Goal: Book appointment/travel/reservation

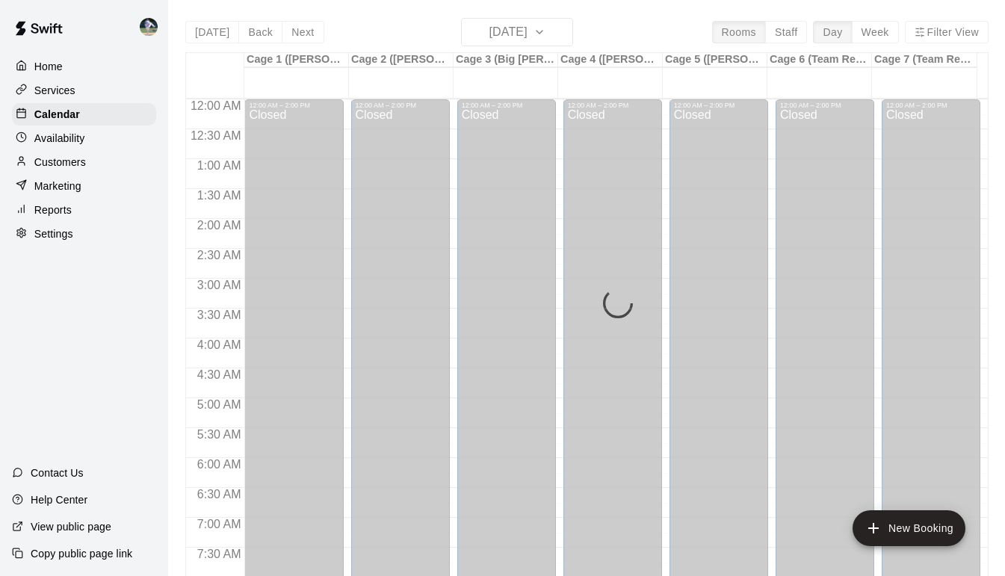
scroll to position [799, 0]
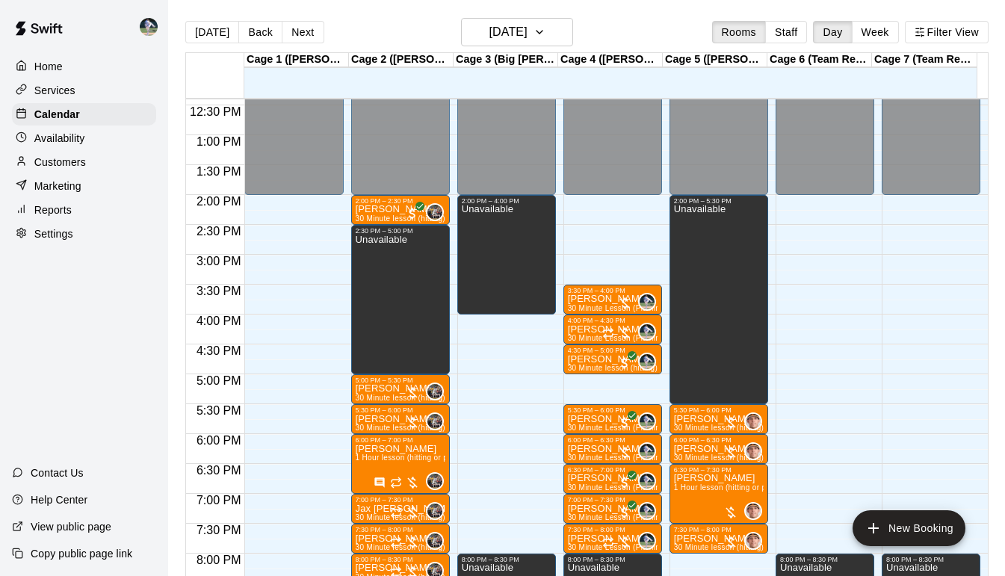
scroll to position [740, 0]
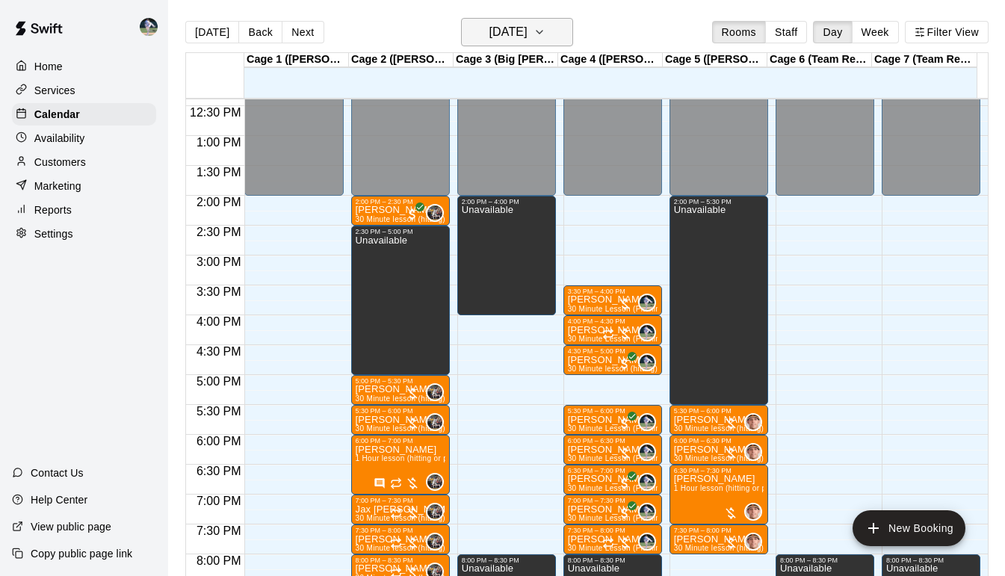
click at [545, 30] on icon "button" at bounding box center [539, 32] width 12 height 18
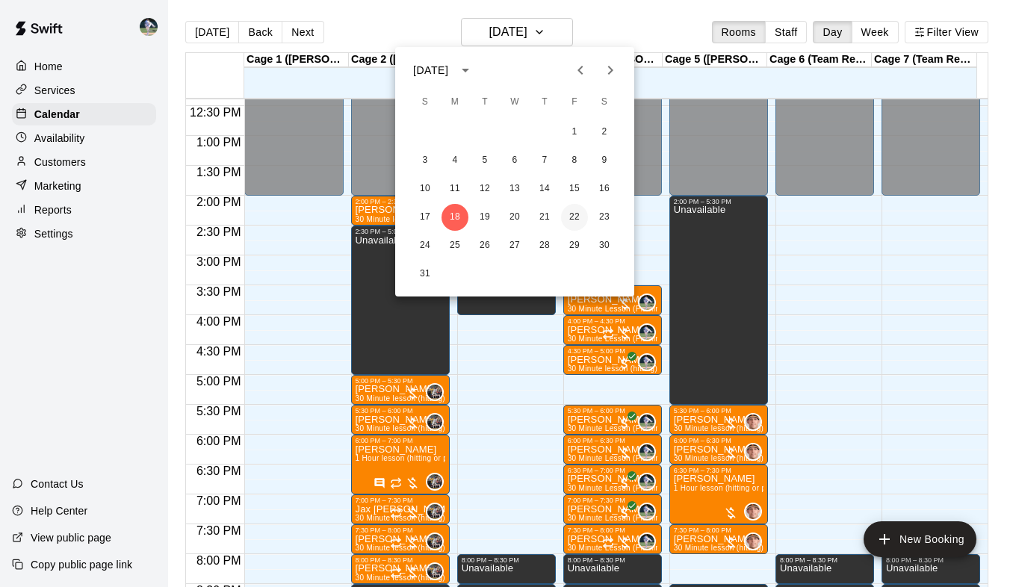
click at [572, 217] on button "22" at bounding box center [574, 217] width 27 height 27
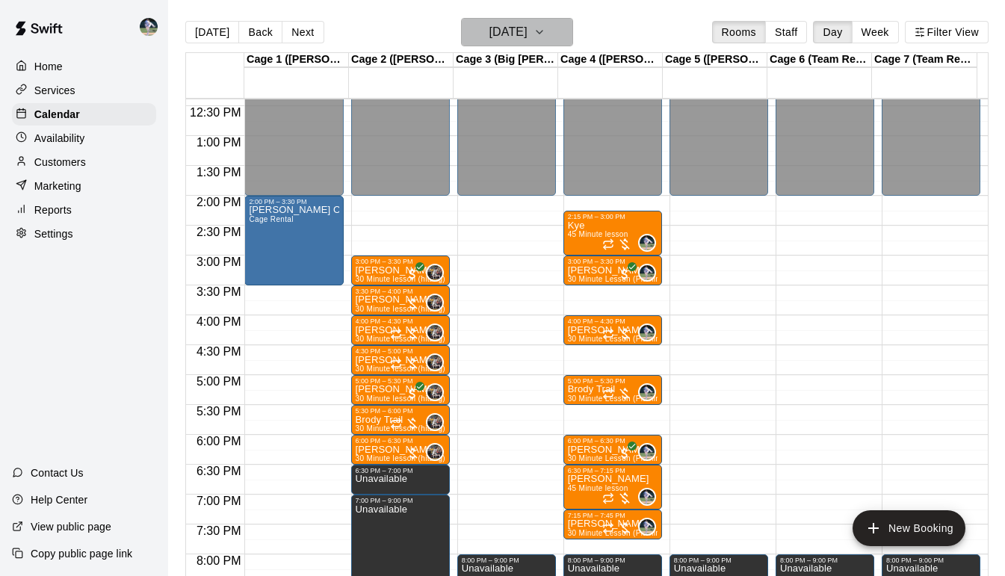
click at [545, 31] on icon "button" at bounding box center [539, 32] width 12 height 18
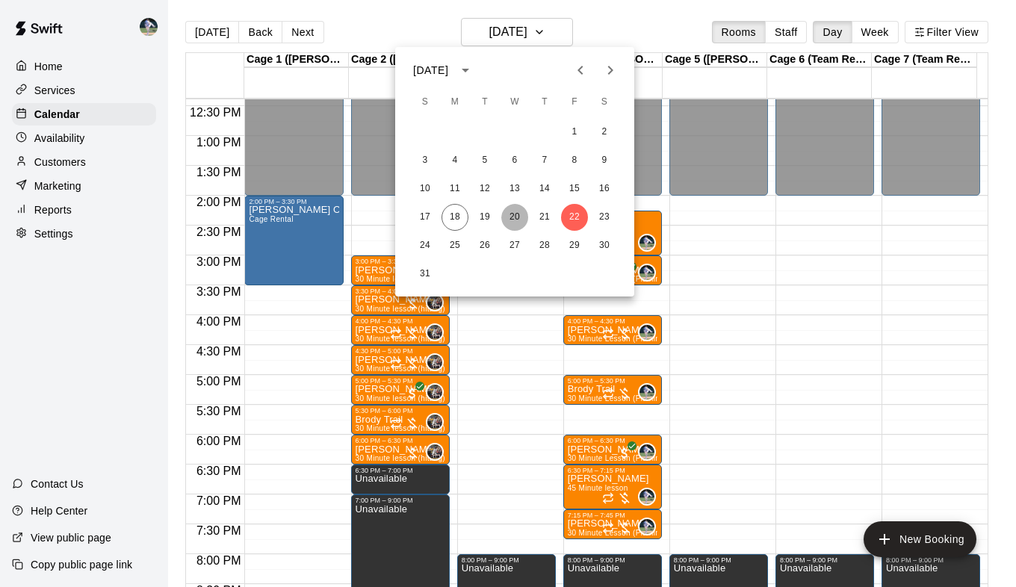
click at [518, 211] on button "20" at bounding box center [514, 217] width 27 height 27
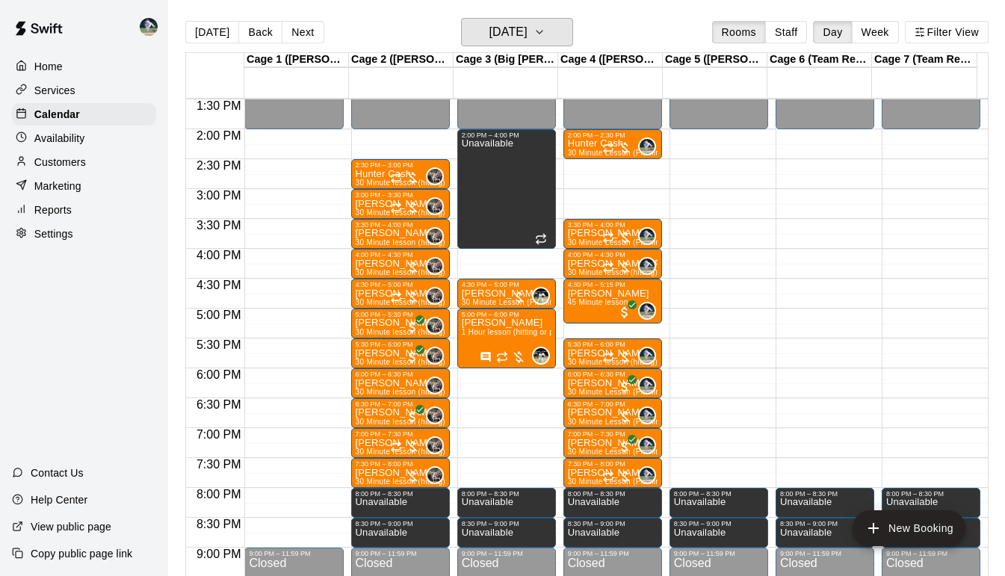
scroll to position [812, 0]
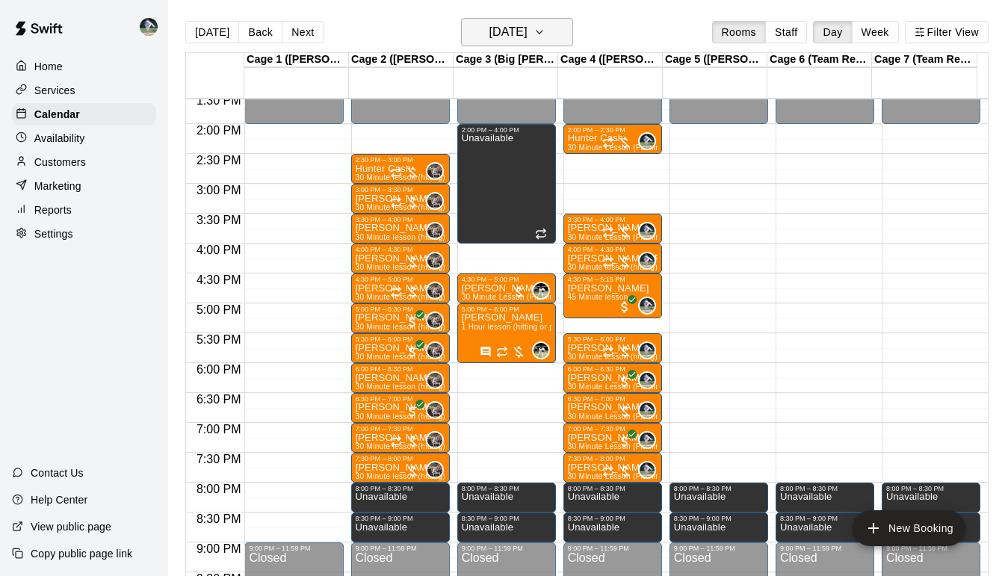
click at [545, 30] on icon "button" at bounding box center [539, 32] width 12 height 18
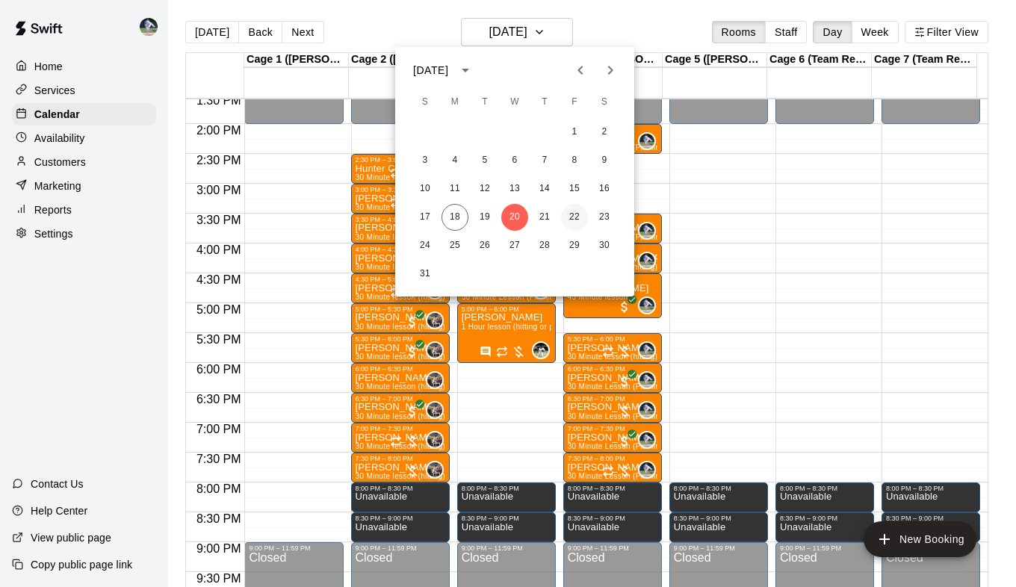
click at [575, 211] on button "22" at bounding box center [574, 217] width 27 height 27
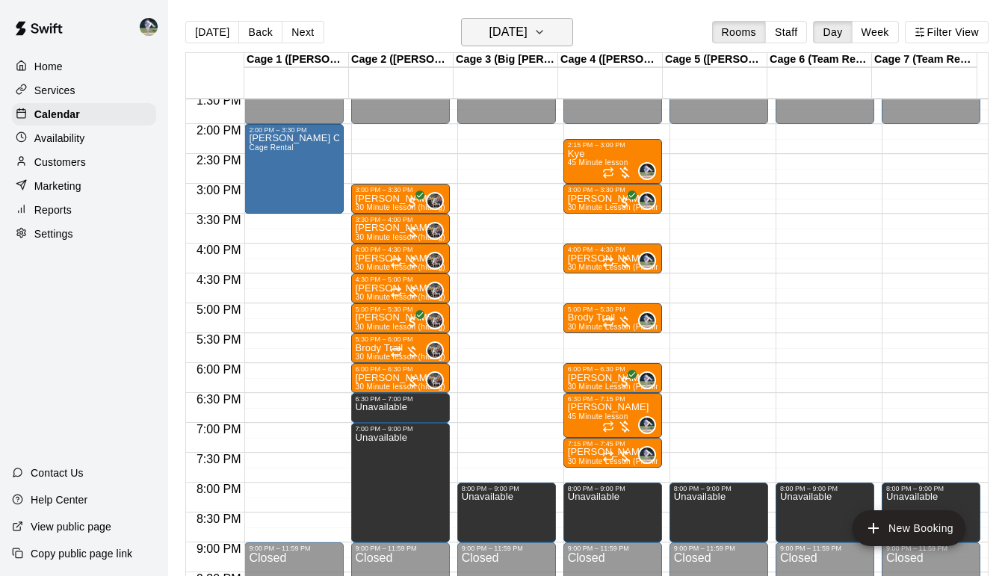
click at [545, 38] on icon "button" at bounding box center [539, 32] width 12 height 18
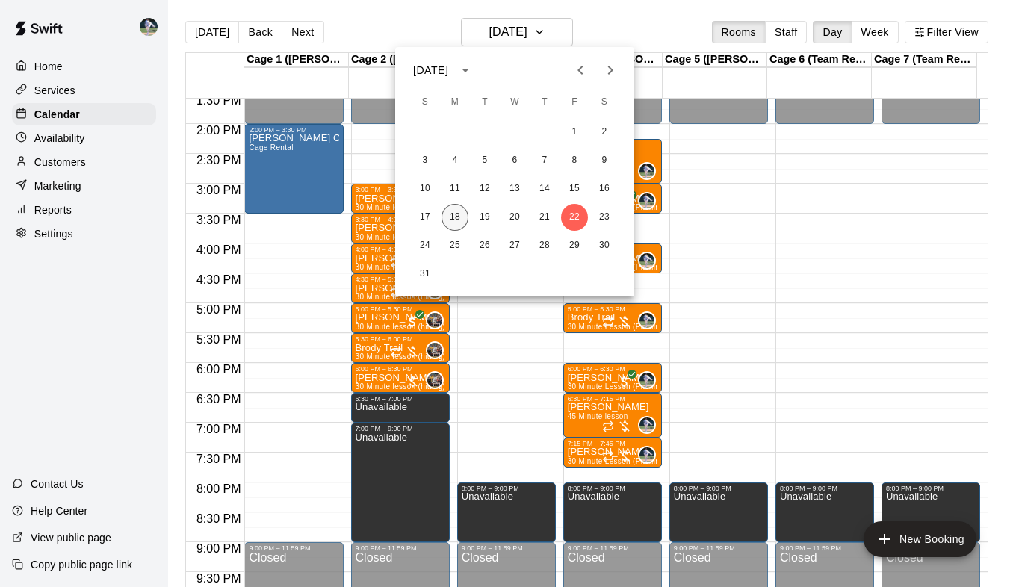
click at [453, 216] on button "18" at bounding box center [455, 217] width 27 height 27
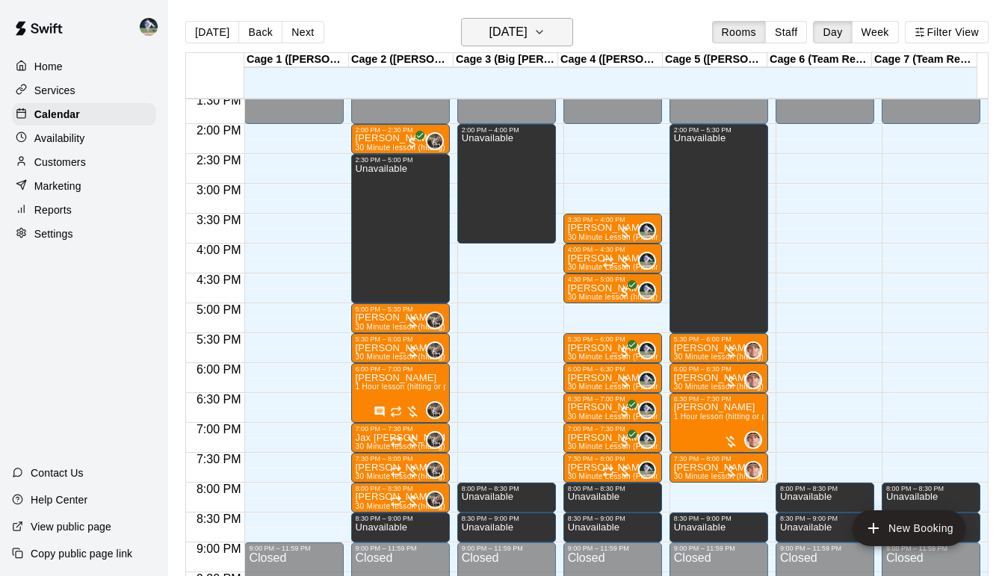
click at [542, 31] on icon "button" at bounding box center [539, 32] width 6 height 3
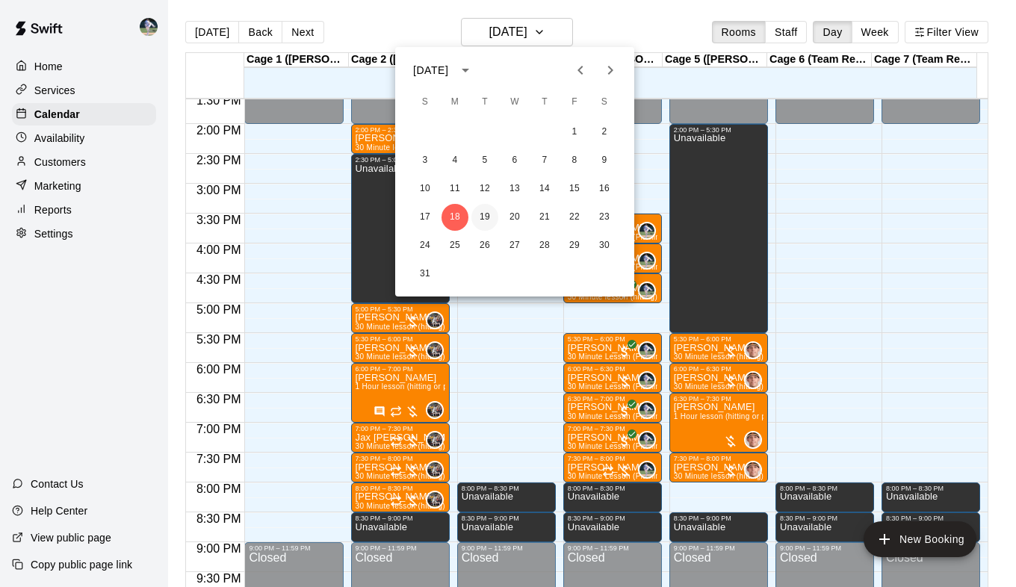
click at [482, 211] on button "19" at bounding box center [484, 217] width 27 height 27
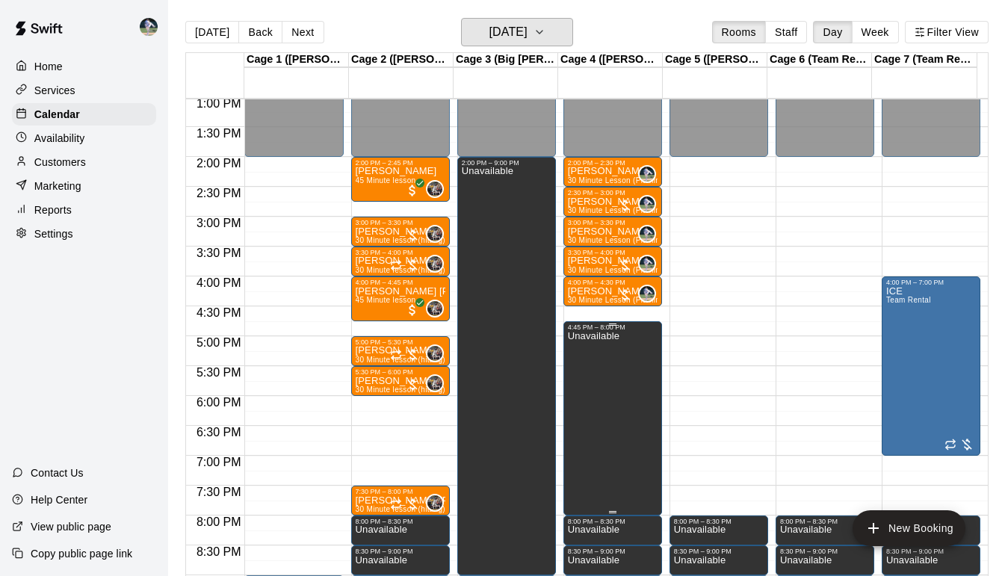
scroll to position [773, 0]
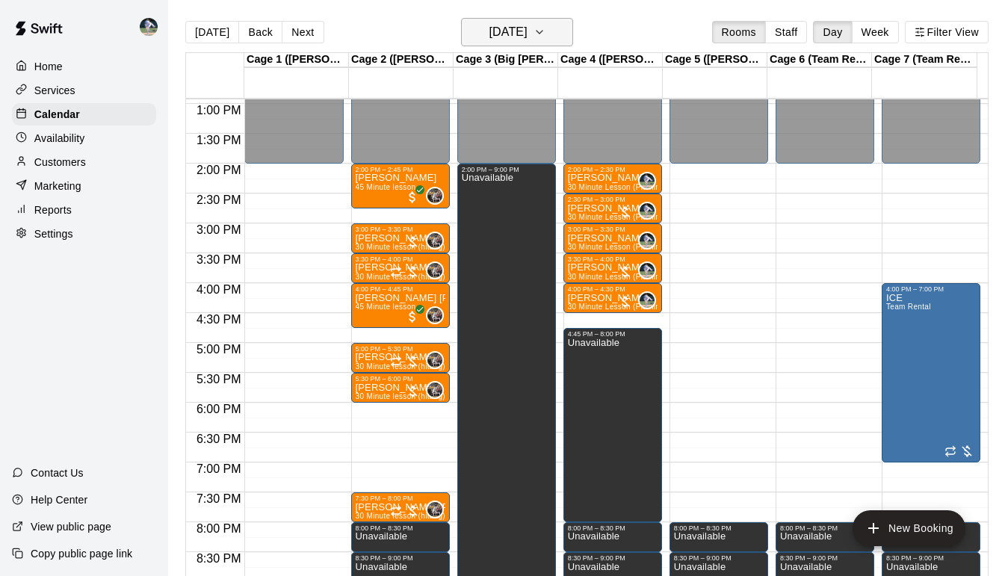
click at [572, 27] on button "[DATE]" at bounding box center [517, 32] width 112 height 28
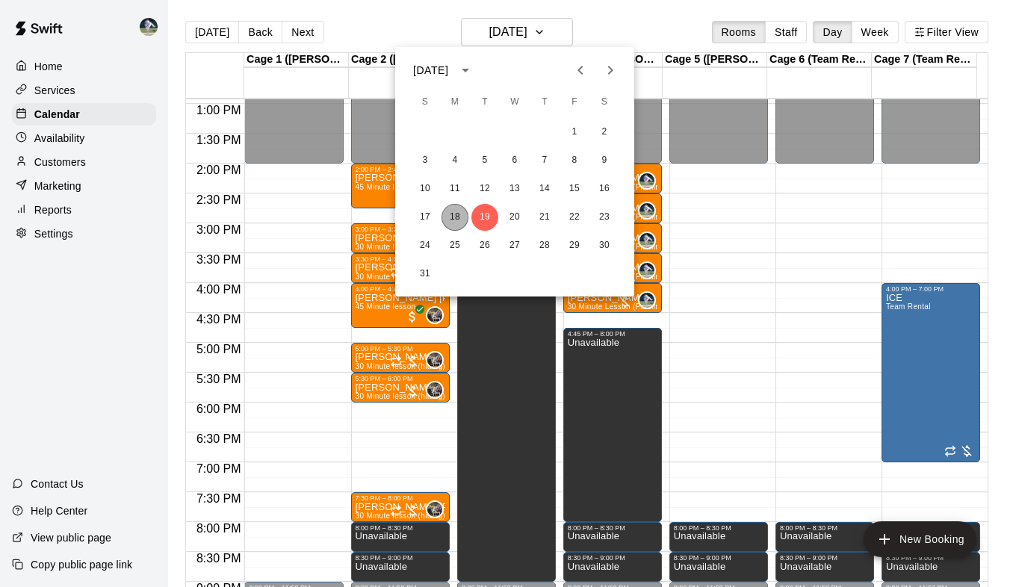
click at [453, 221] on button "18" at bounding box center [455, 217] width 27 height 27
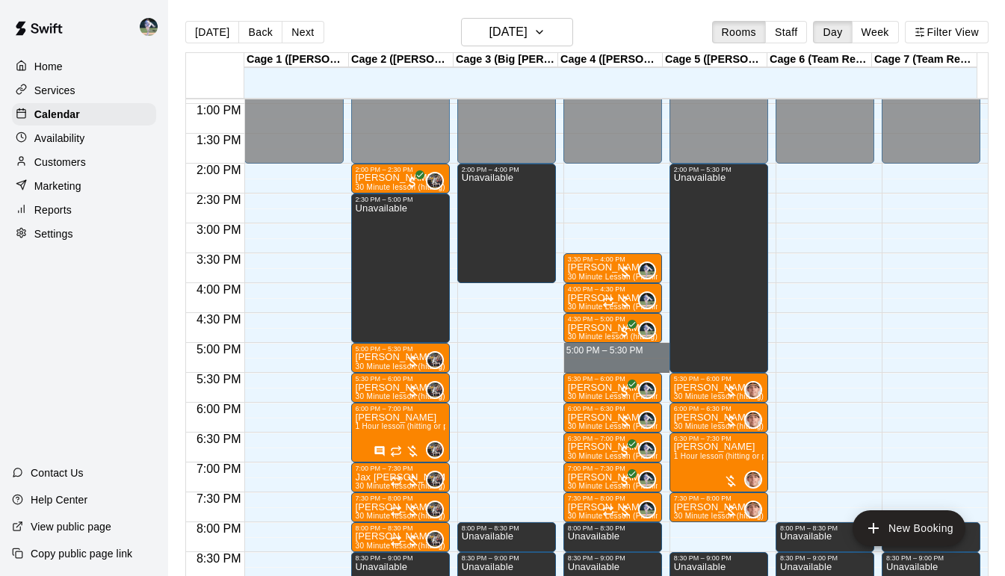
drag, startPoint x: 582, startPoint y: 350, endPoint x: 582, endPoint y: 366, distance: 15.7
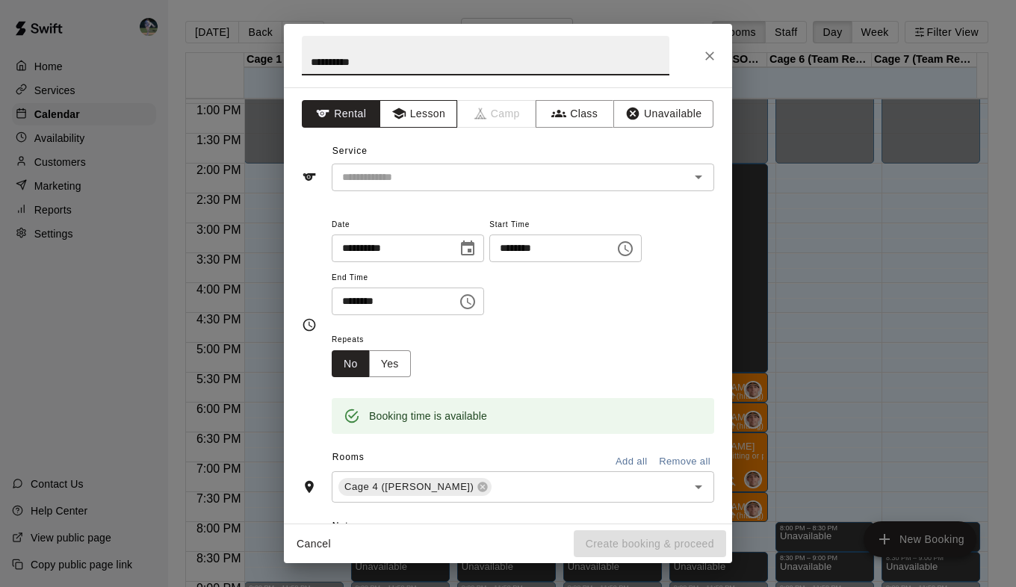
type input "**********"
click at [421, 123] on button "Lesson" at bounding box center [419, 114] width 78 height 28
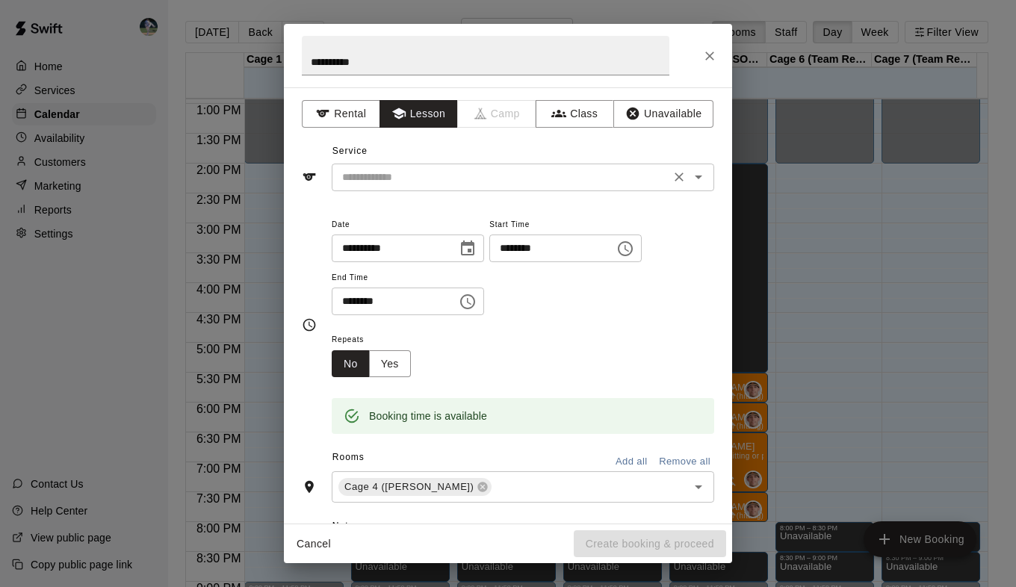
click at [436, 190] on div "​" at bounding box center [523, 178] width 383 height 28
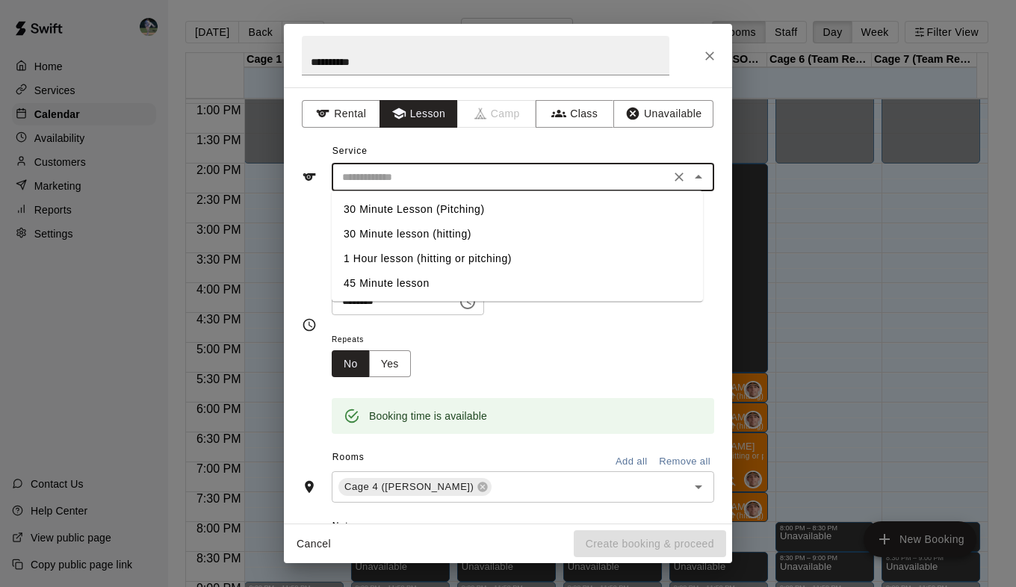
click at [446, 202] on li "30 Minute Lesson (Pitching)" at bounding box center [517, 209] width 371 height 25
type input "**********"
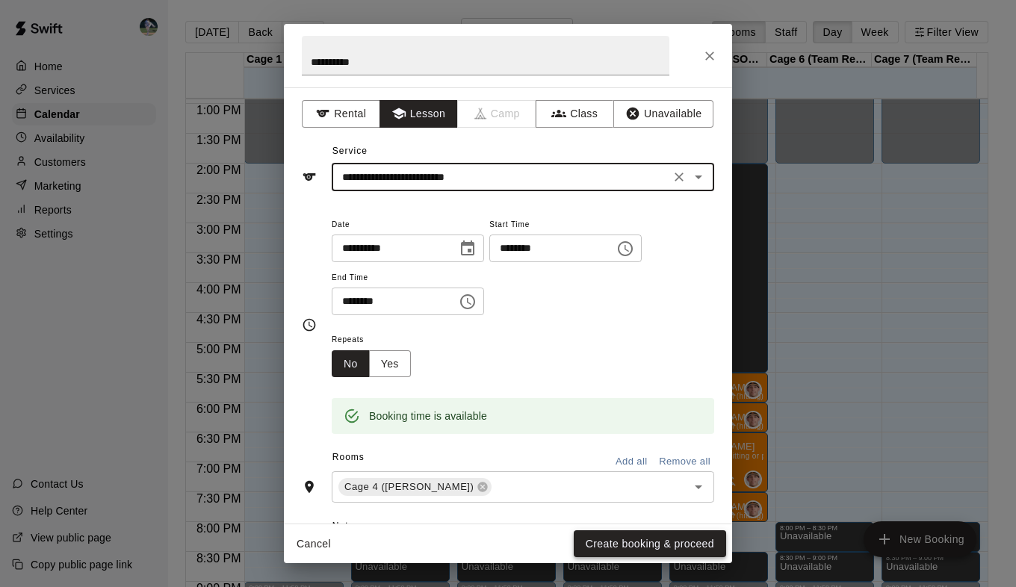
click at [649, 534] on button "Create booking & proceed" at bounding box center [650, 545] width 152 height 28
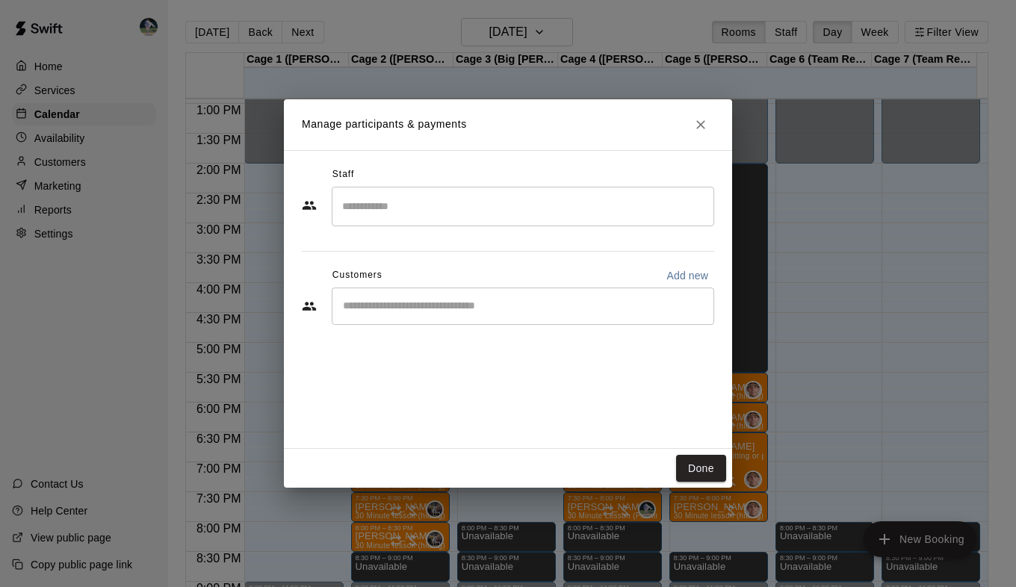
click at [477, 221] on div "​" at bounding box center [523, 207] width 383 height 40
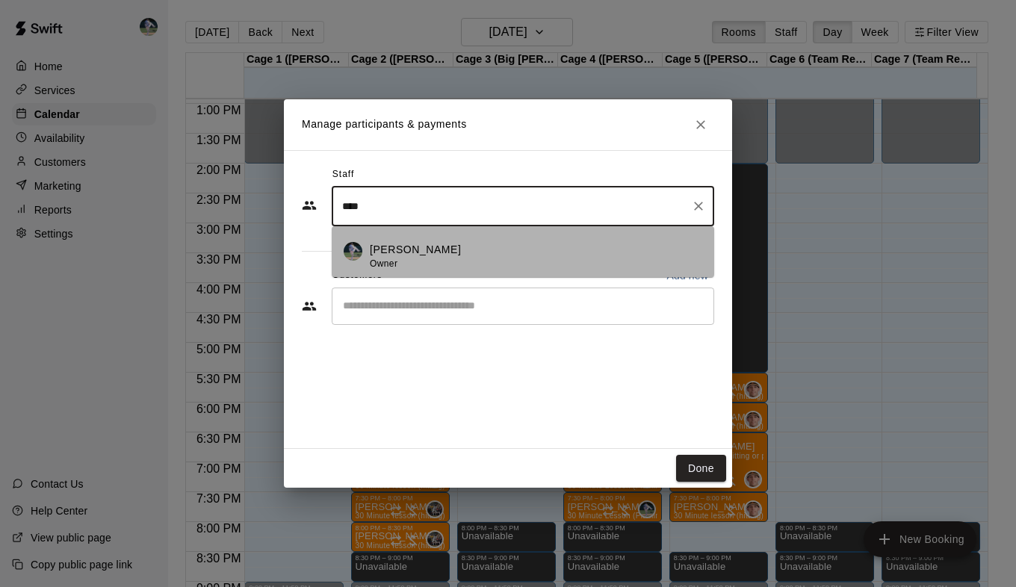
click at [467, 241] on li "[PERSON_NAME] Owner" at bounding box center [523, 251] width 383 height 51
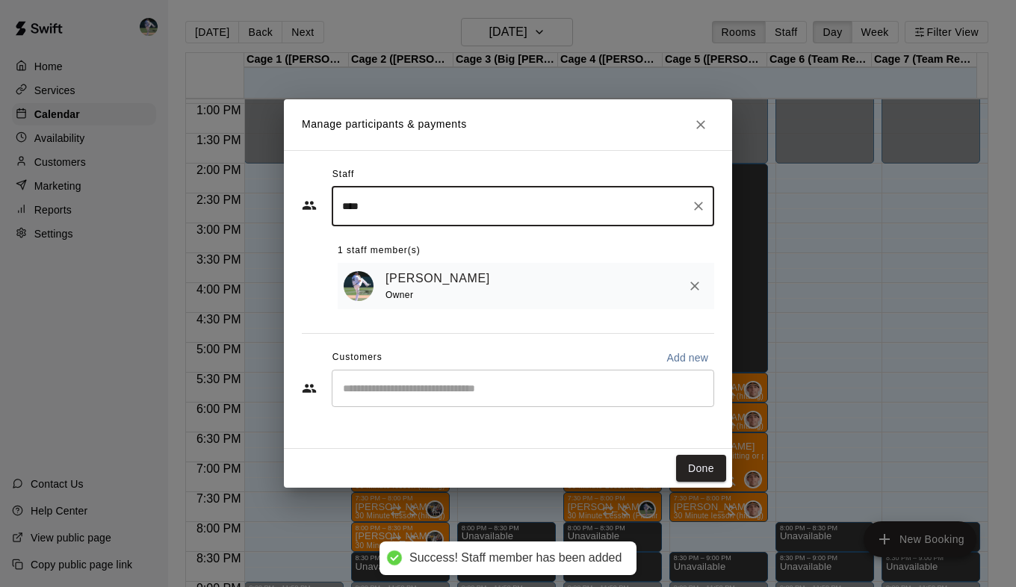
type input "****"
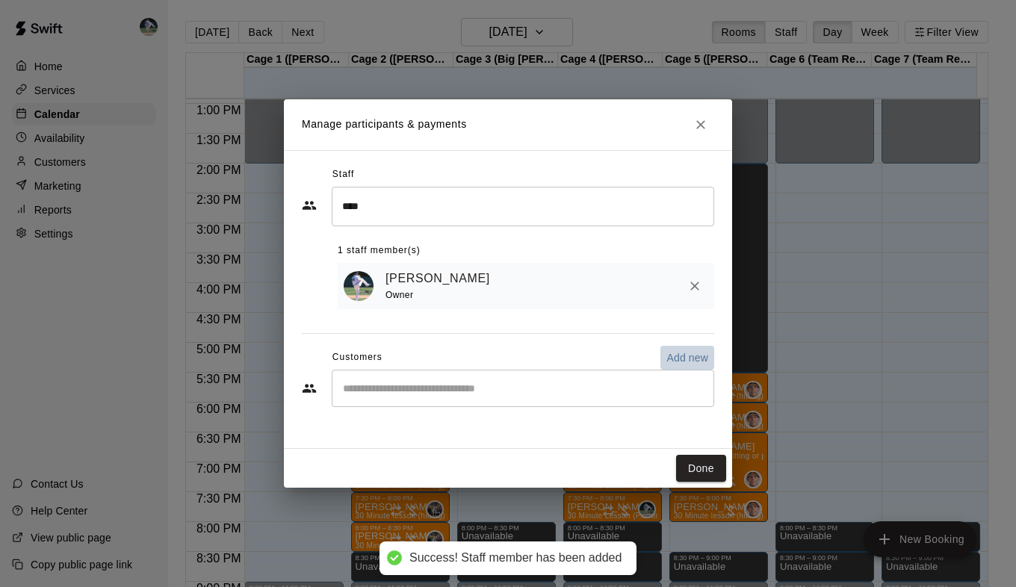
click at [684, 362] on p "Add new" at bounding box center [687, 357] width 42 height 15
select select "**"
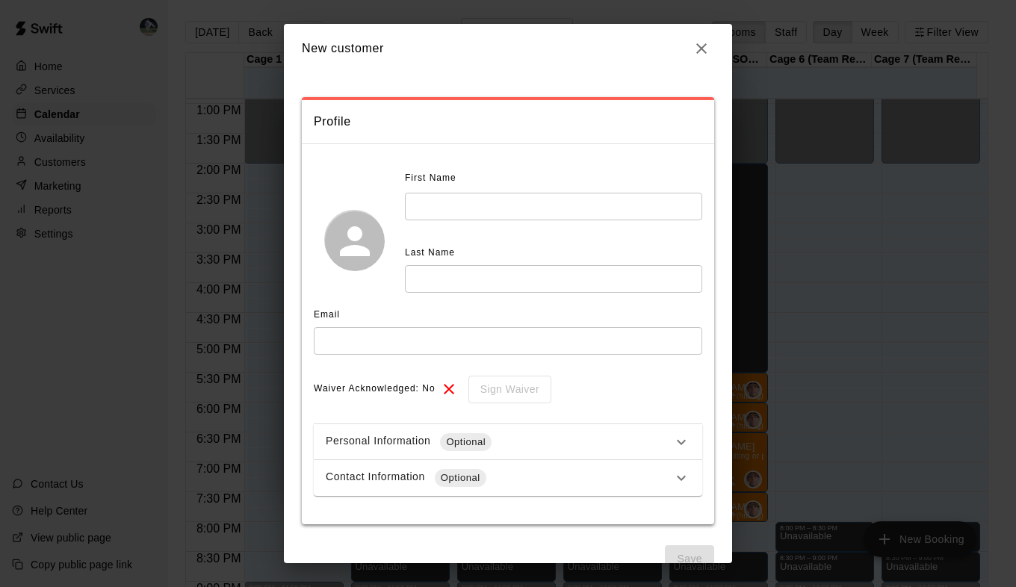
click at [697, 55] on icon "button" at bounding box center [702, 49] width 18 height 18
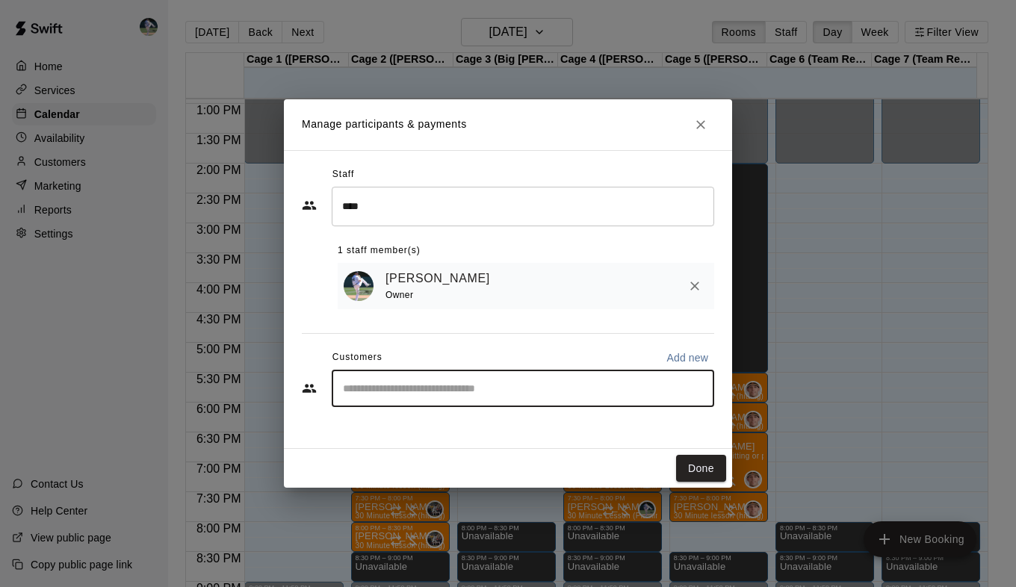
click at [441, 386] on input "Start typing to search customers..." at bounding box center [522, 388] width 369 height 15
type input "*****"
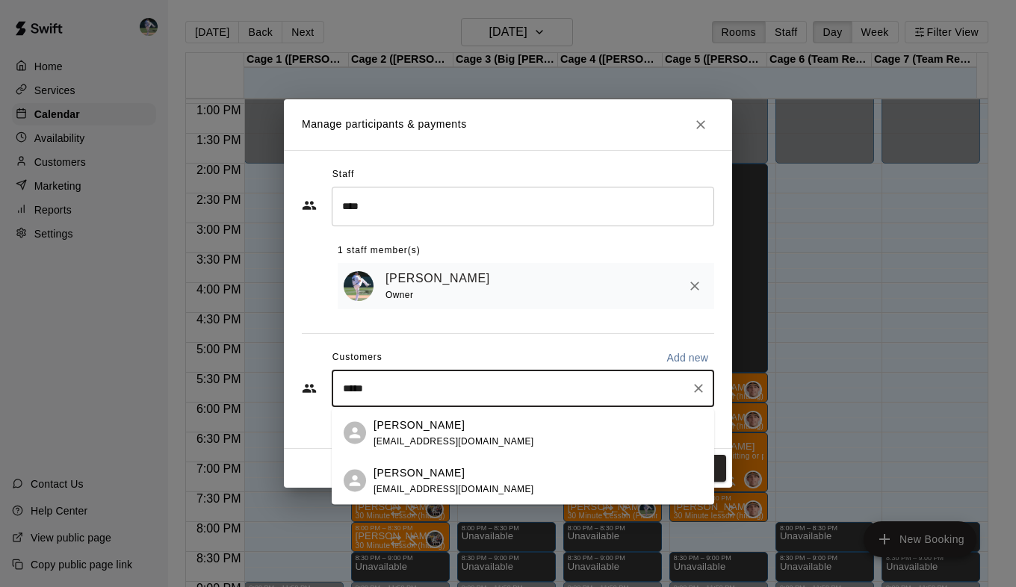
click at [427, 442] on span "[EMAIL_ADDRESS][DOMAIN_NAME]" at bounding box center [454, 441] width 161 height 10
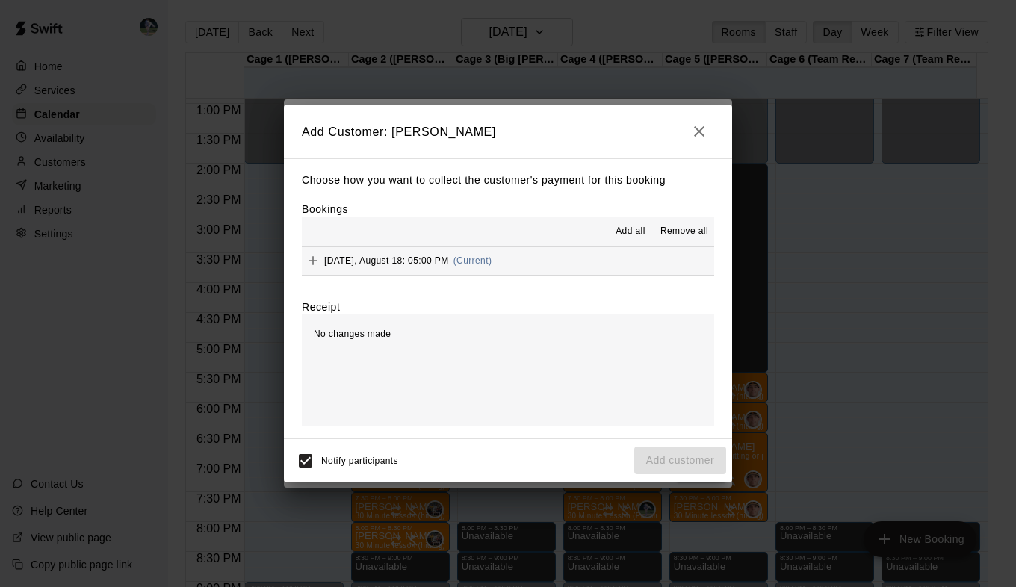
click at [628, 226] on span "Add all" at bounding box center [631, 231] width 30 height 15
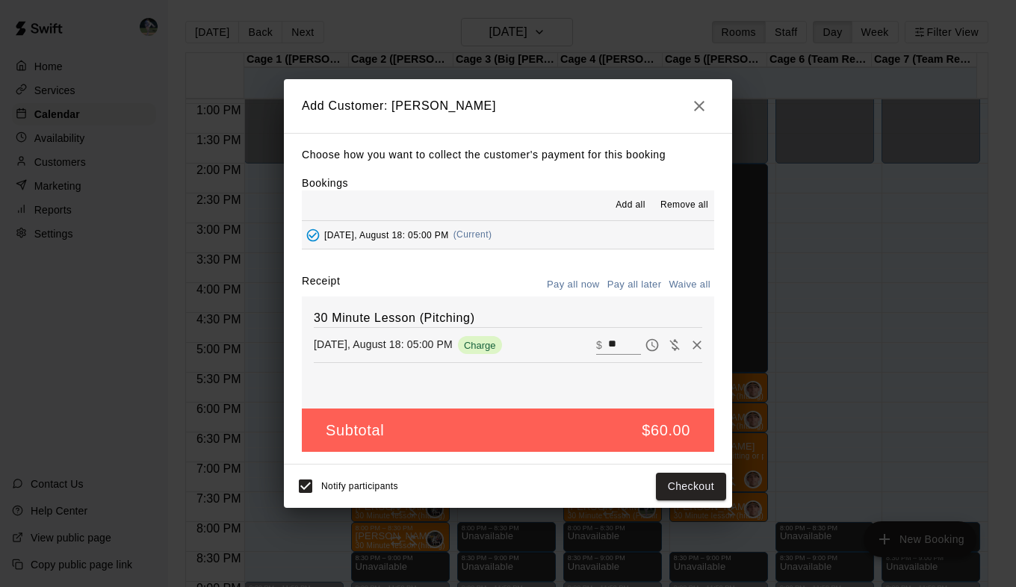
click at [611, 343] on input "**" at bounding box center [624, 344] width 33 height 19
type input "**"
click at [643, 276] on button "Pay all later" at bounding box center [635, 284] width 62 height 23
click at [662, 490] on button "Add customer" at bounding box center [680, 487] width 92 height 28
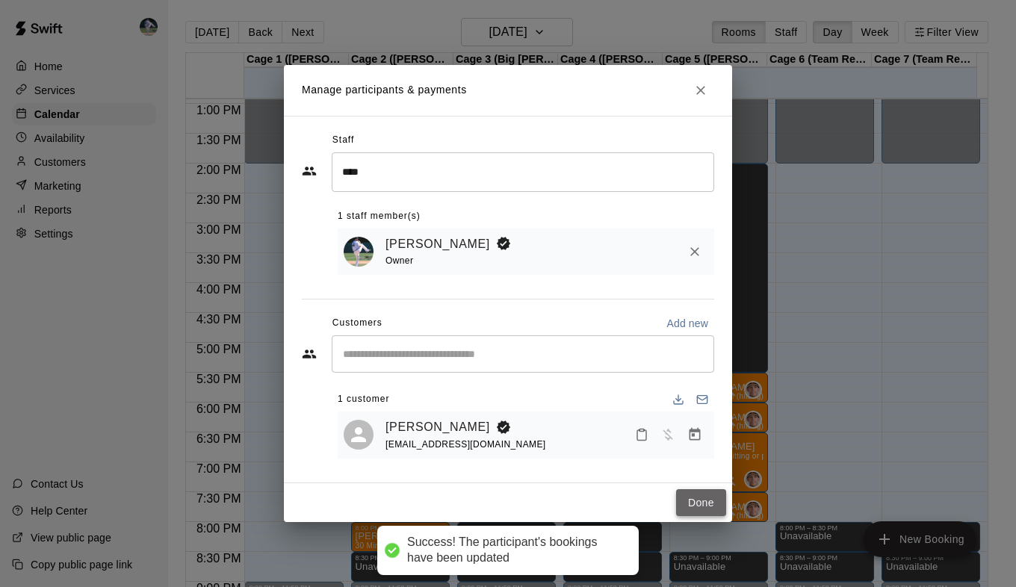
click at [692, 501] on button "Done" at bounding box center [701, 503] width 50 height 28
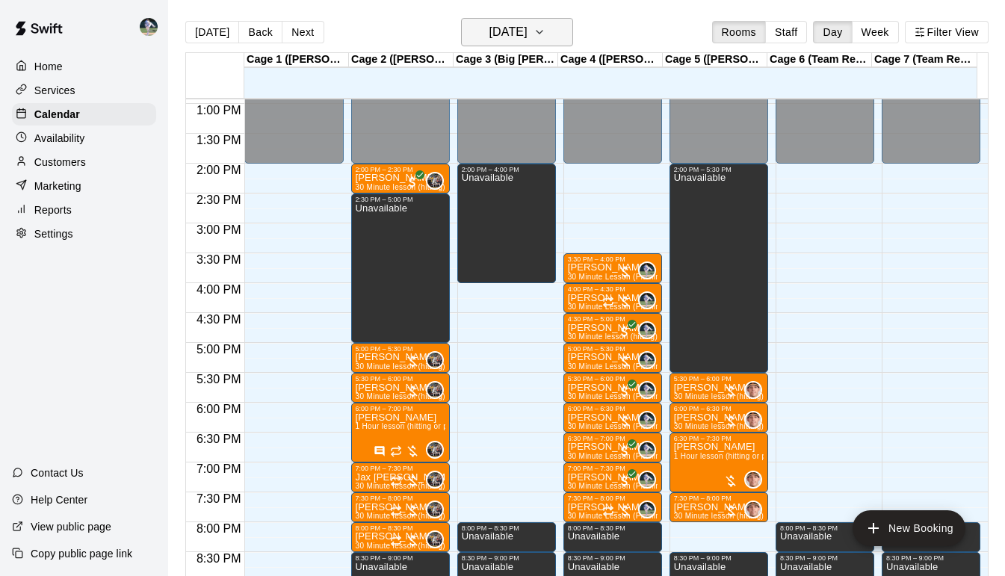
click at [545, 30] on icon "button" at bounding box center [539, 32] width 12 height 18
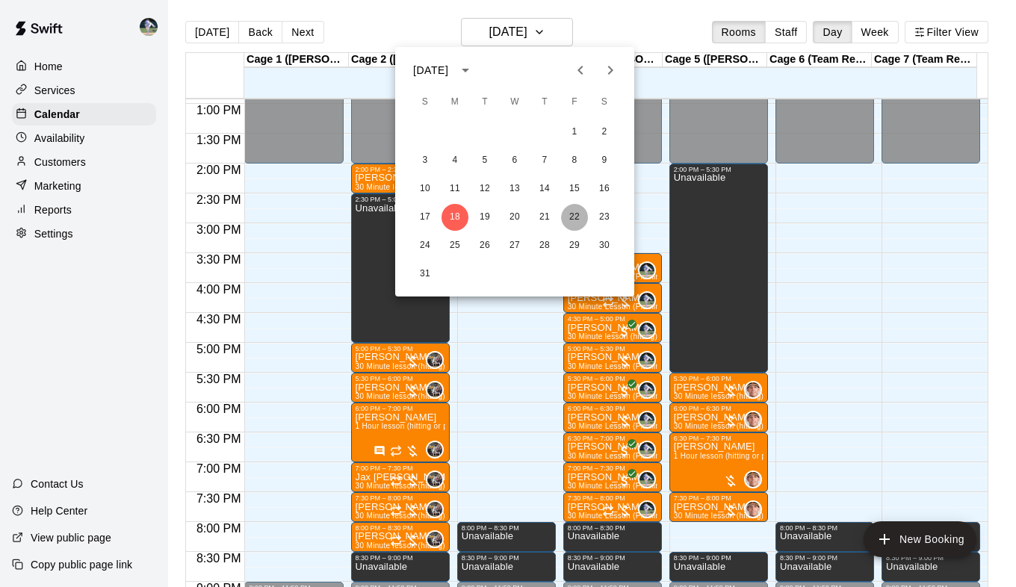
click at [570, 220] on button "22" at bounding box center [574, 217] width 27 height 27
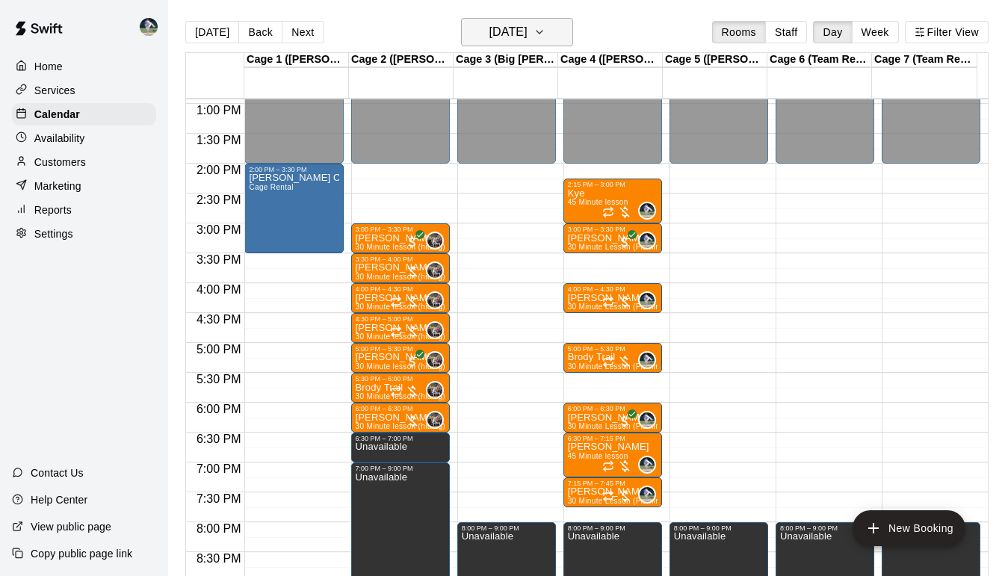
click at [545, 30] on icon "button" at bounding box center [539, 32] width 12 height 18
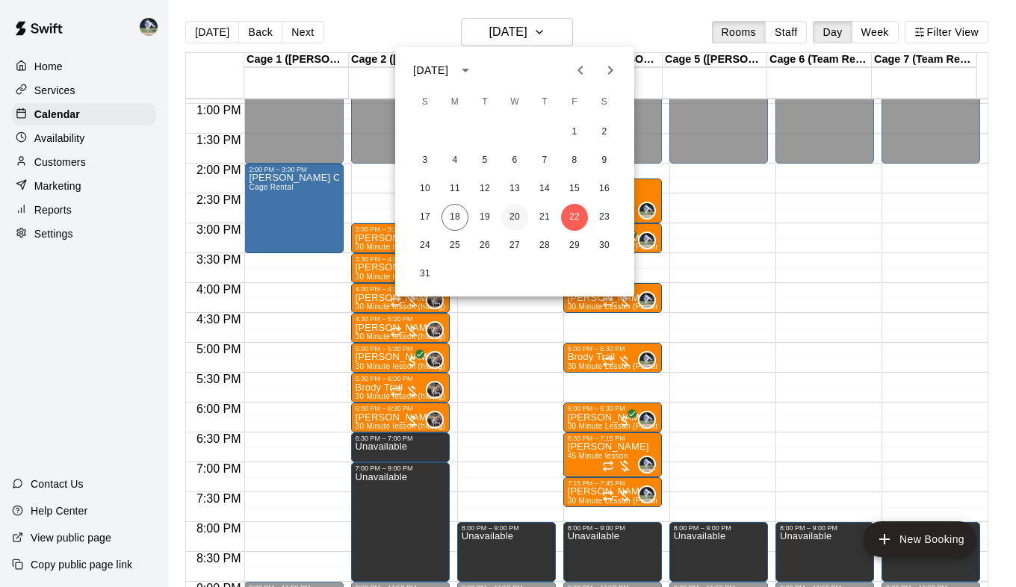
click at [516, 210] on button "20" at bounding box center [514, 217] width 27 height 27
